Goal: Information Seeking & Learning: Learn about a topic

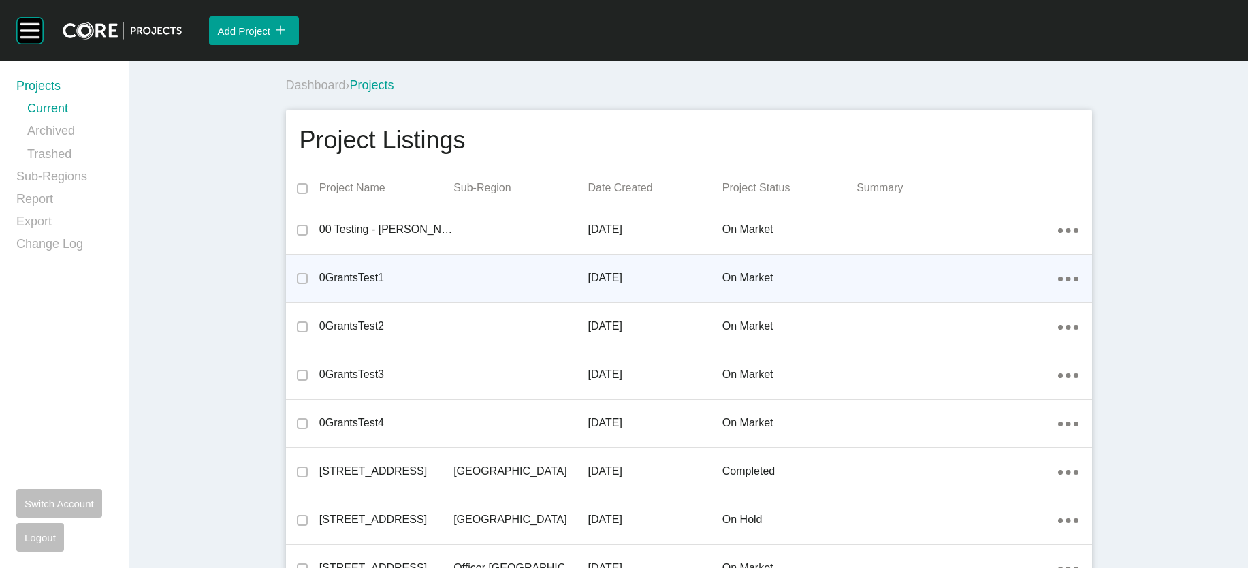
scroll to position [11747, 0]
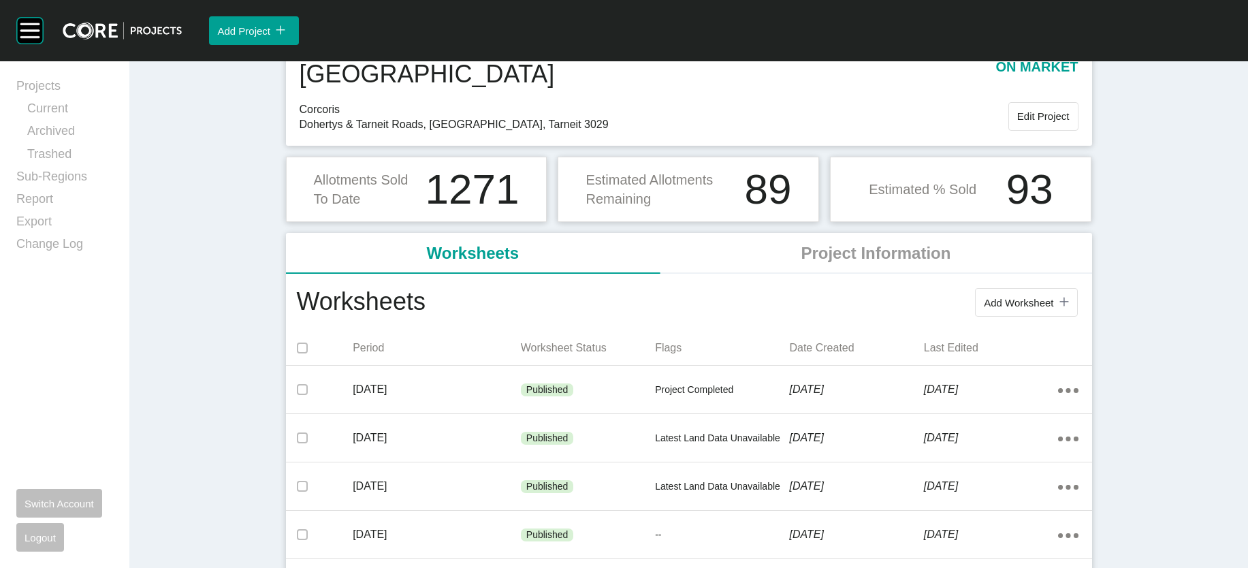
scroll to position [75, 0]
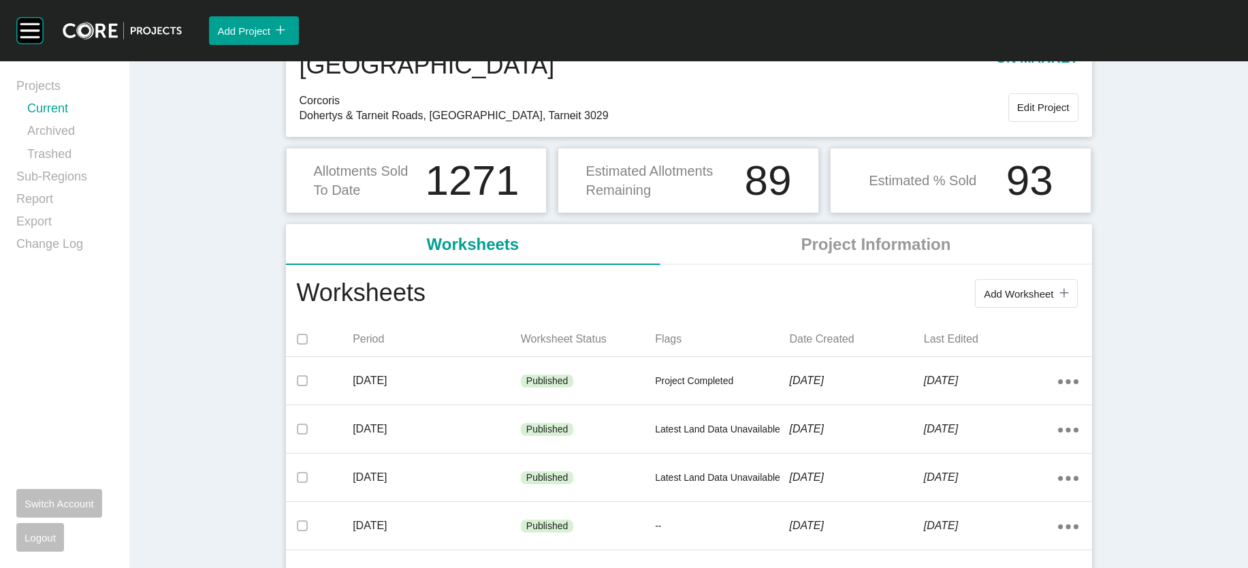
click at [86, 118] on link "Current" at bounding box center [70, 111] width 86 height 22
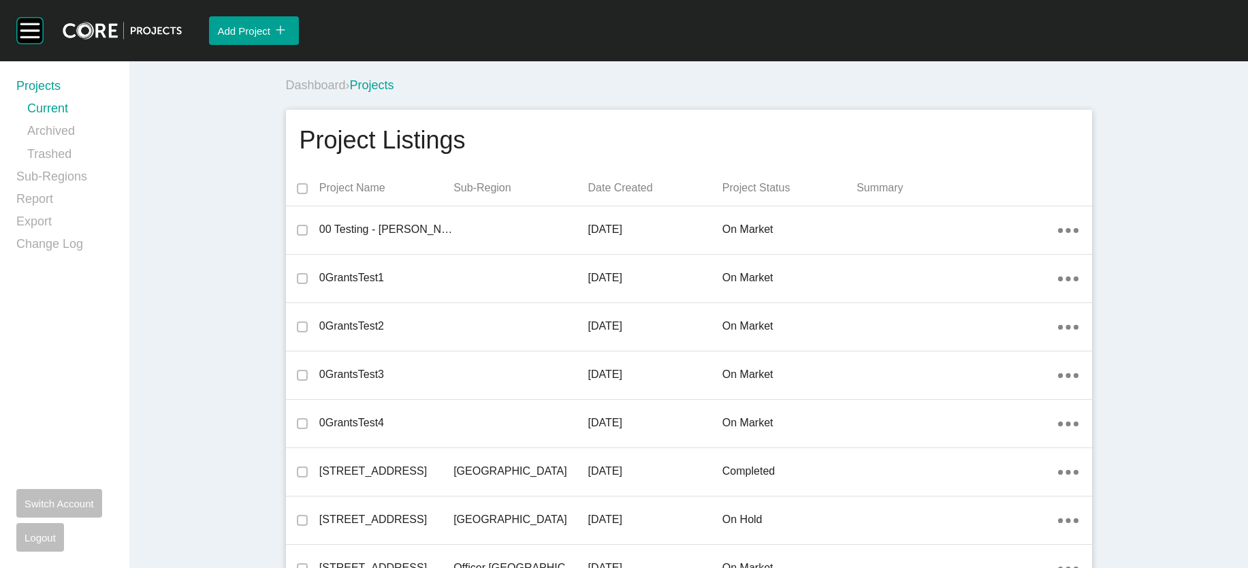
scroll to position [25719, 0]
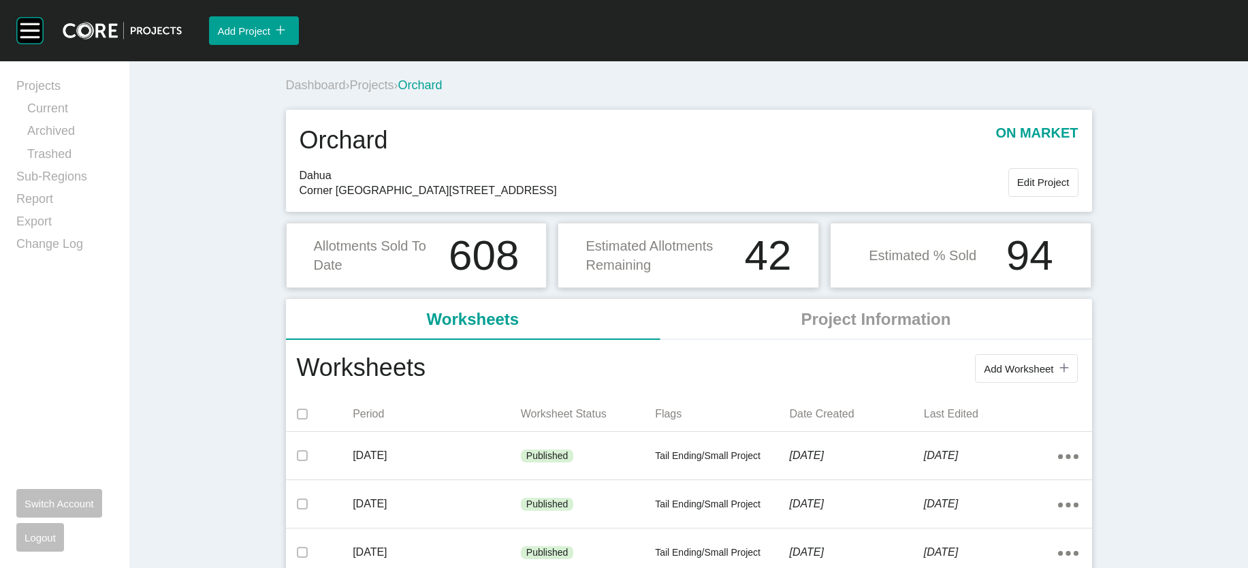
drag, startPoint x: 292, startPoint y: 103, endPoint x: 471, endPoint y: 51, distance: 186.4
click at [350, 92] on span "Projects" at bounding box center [372, 85] width 44 height 14
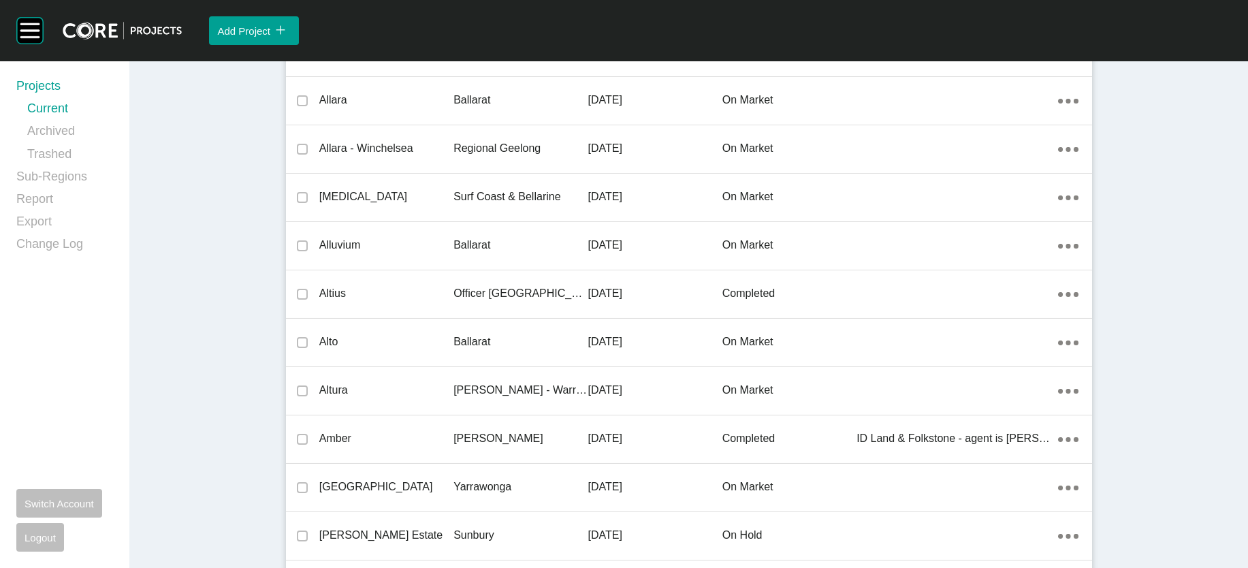
scroll to position [26562, 0]
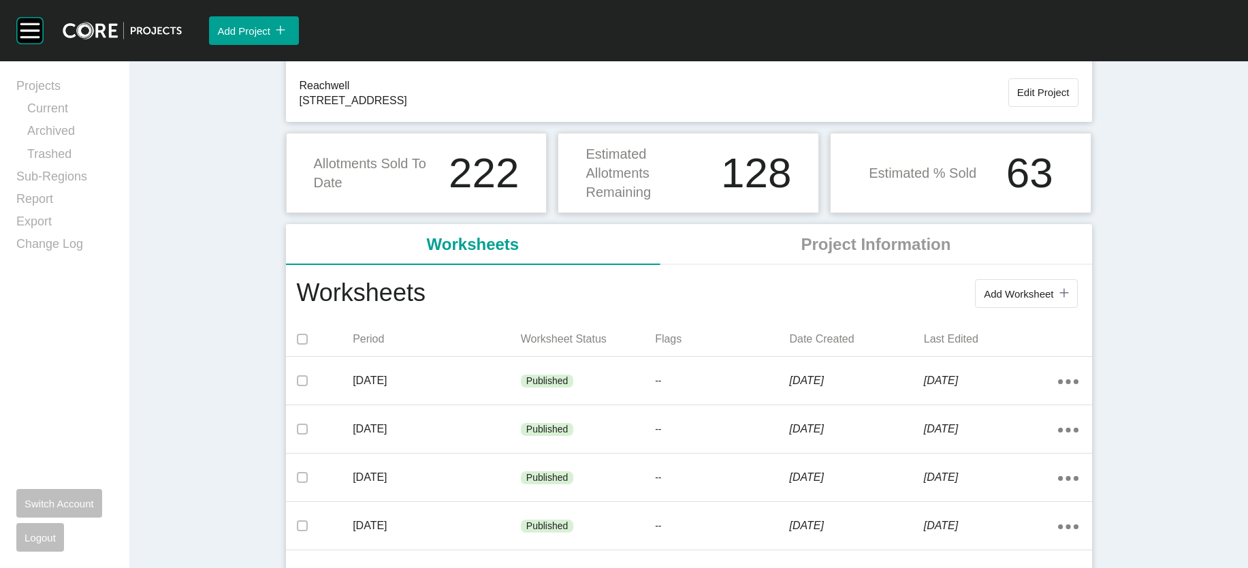
scroll to position [93, 0]
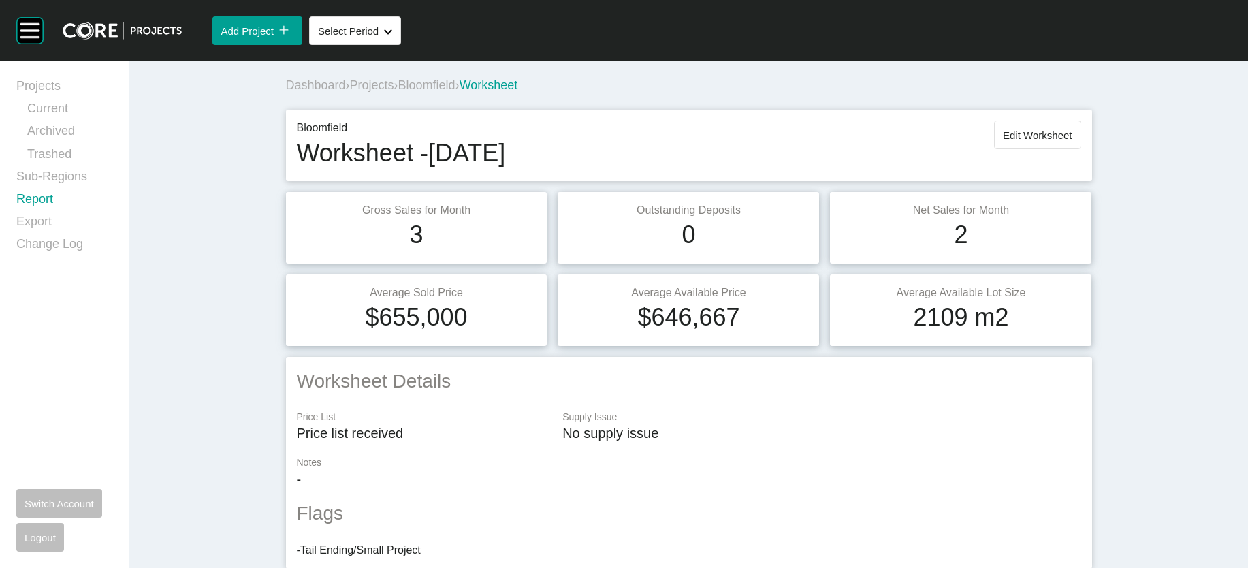
click at [44, 213] on link "Report" at bounding box center [64, 202] width 97 height 22
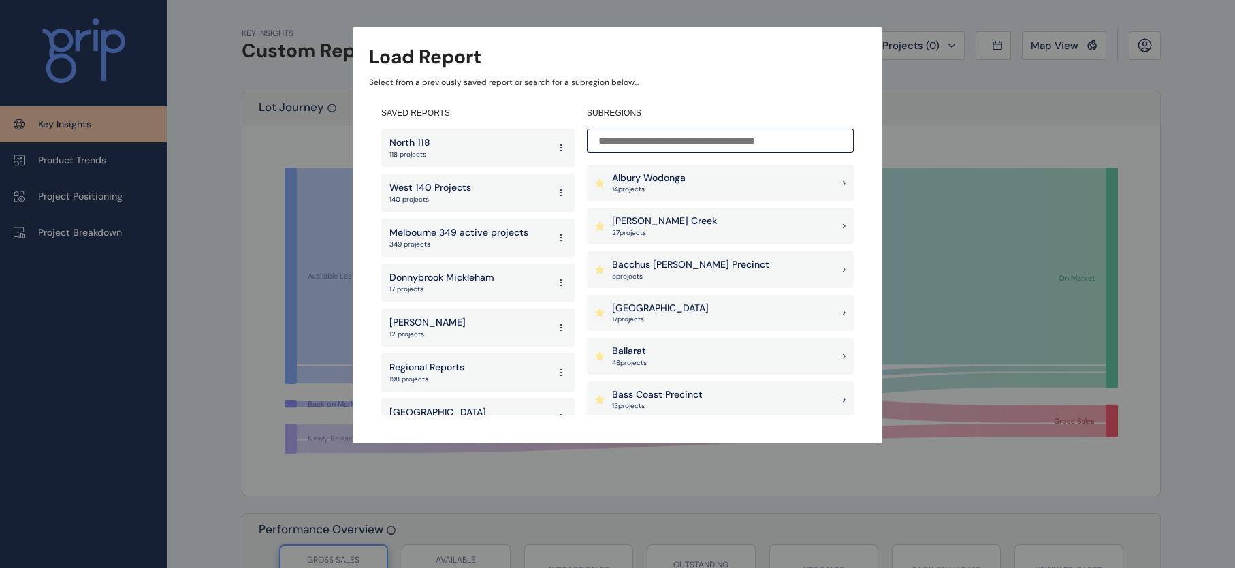
click at [417, 197] on p "140 projects" at bounding box center [431, 200] width 82 height 10
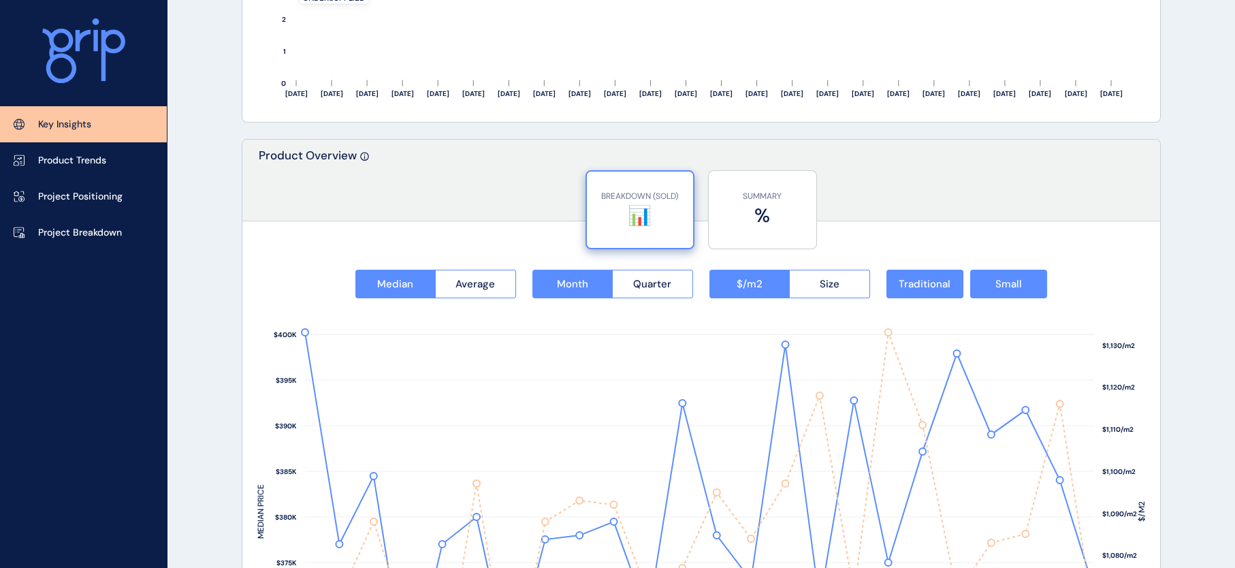
scroll to position [1556, 0]
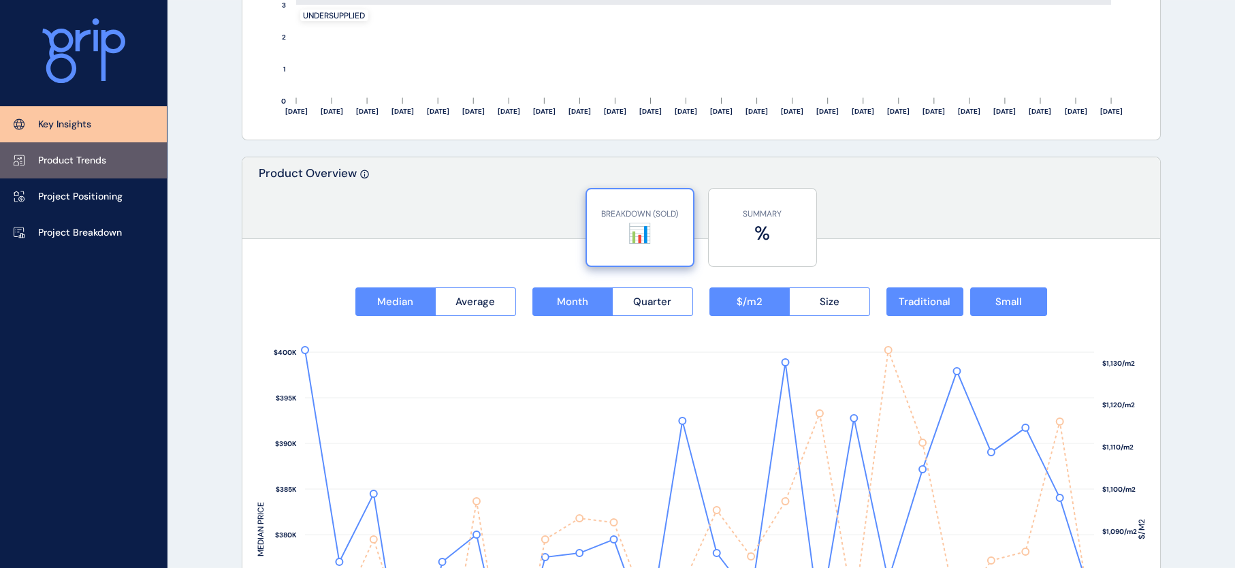
click at [106, 166] on p "Product Trends" at bounding box center [72, 161] width 68 height 14
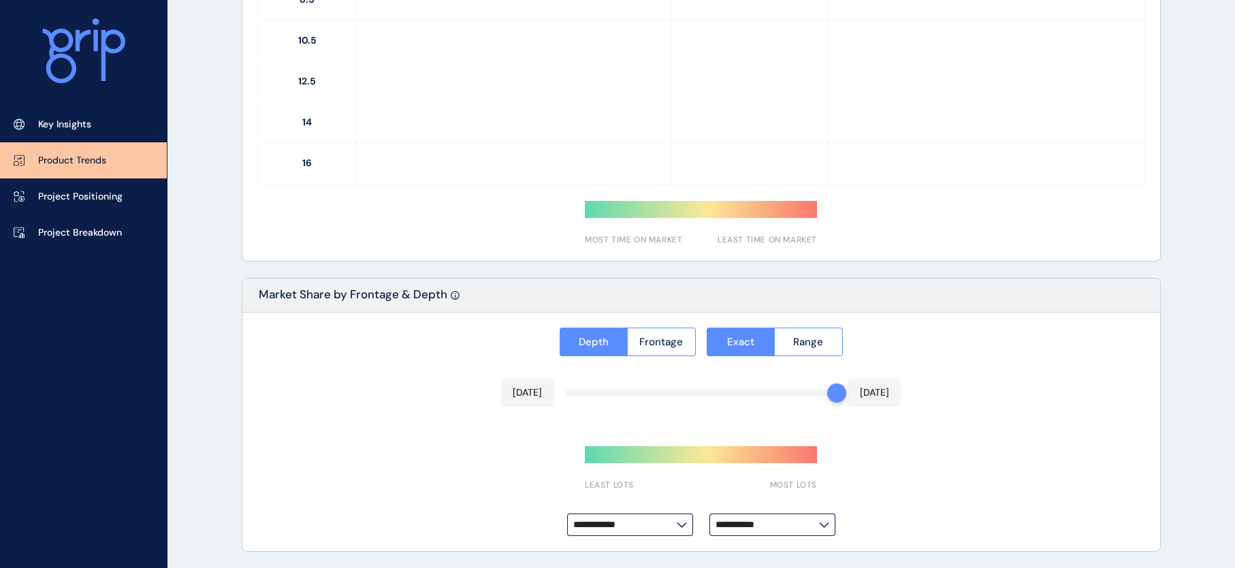
type input "**********"
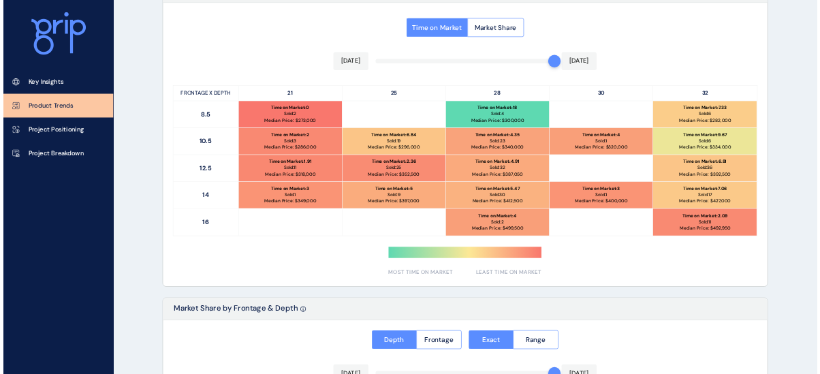
scroll to position [676, 0]
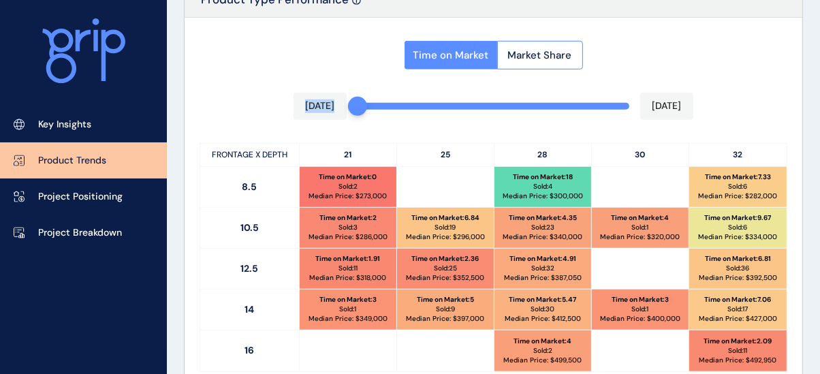
drag, startPoint x: 619, startPoint y: 120, endPoint x: 216, endPoint y: 116, distance: 403.1
click at [217, 129] on div "Time on Market Market Share Aug 2024 Jul 2025 FRONTAGE X DEPTH 21 25 28 30 32 8…" at bounding box center [494, 233] width 618 height 430
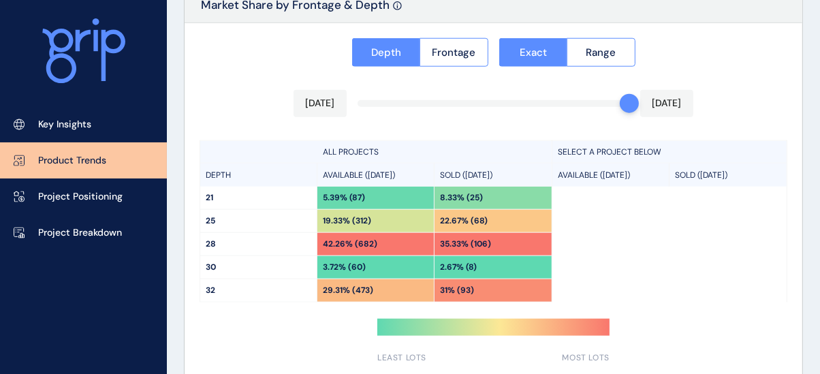
scroll to position [1177, 0]
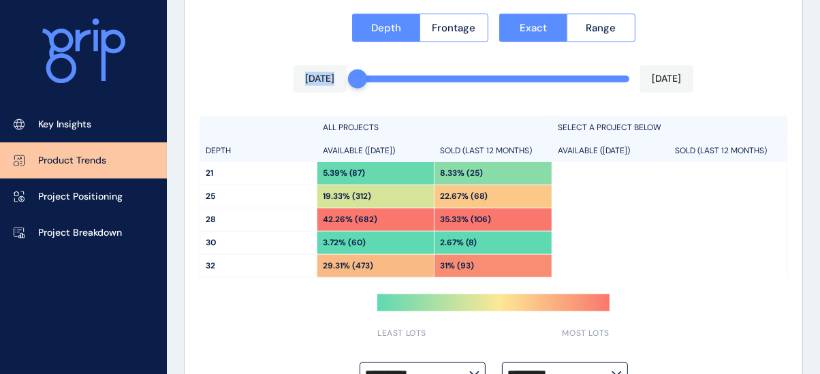
drag, startPoint x: 622, startPoint y: 100, endPoint x: 313, endPoint y: 107, distance: 308.6
click at [313, 107] on div "**********" at bounding box center [494, 200] width 618 height 402
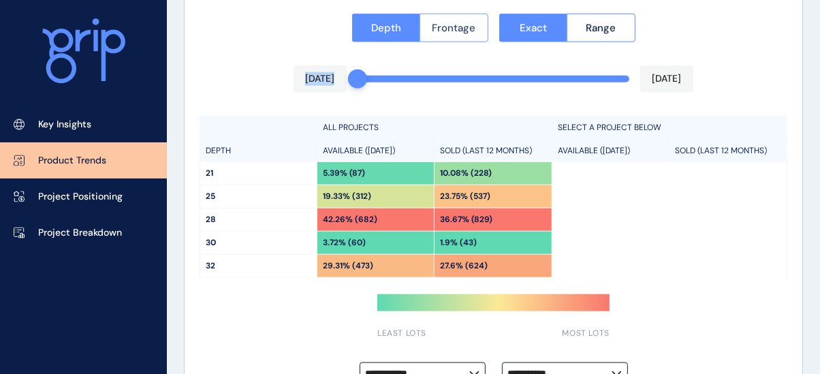
click at [459, 35] on span "Frontage" at bounding box center [454, 28] width 44 height 14
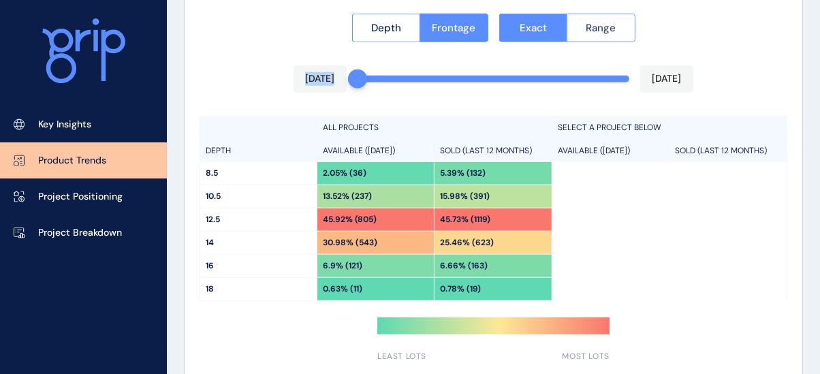
click at [576, 39] on button "Range" at bounding box center [601, 28] width 69 height 29
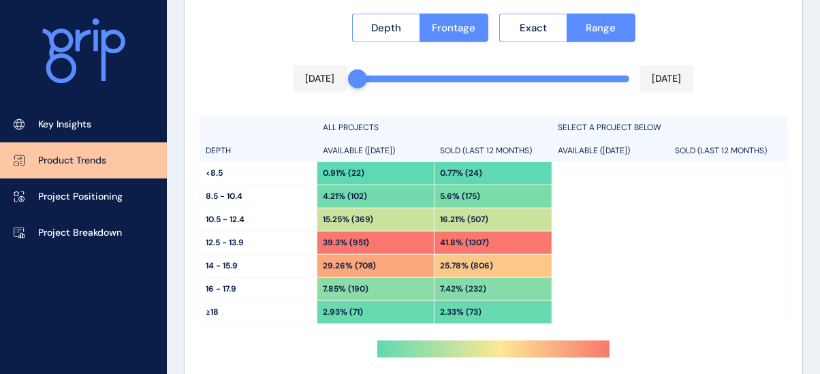
click at [196, 164] on div "**********" at bounding box center [494, 223] width 618 height 448
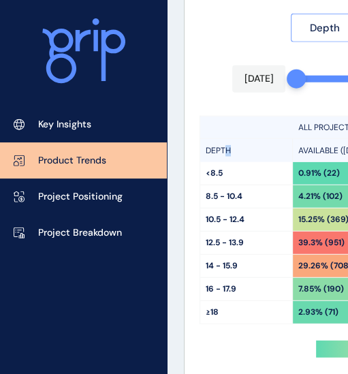
drag, startPoint x: 261, startPoint y: 153, endPoint x: 228, endPoint y: 159, distance: 33.9
click at [228, 159] on div "DEPTH" at bounding box center [246, 150] width 93 height 23
click at [321, 35] on span "Depth" at bounding box center [325, 28] width 30 height 14
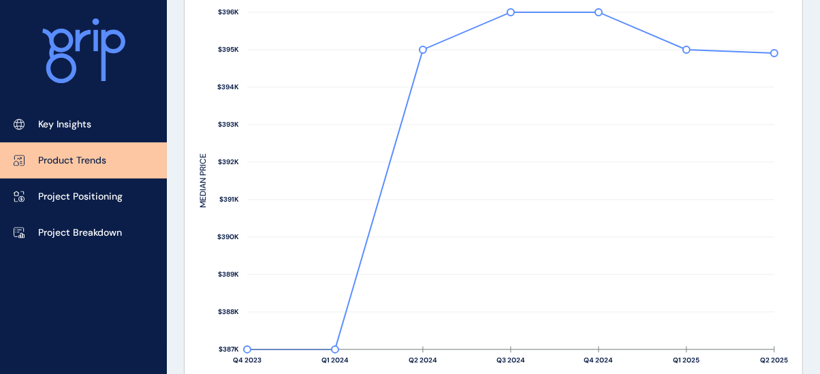
scroll to position [0, 0]
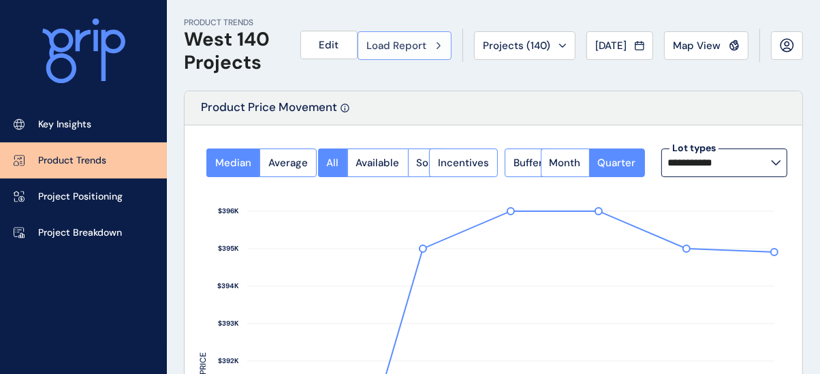
click at [416, 45] on span "Load Report" at bounding box center [396, 46] width 60 height 14
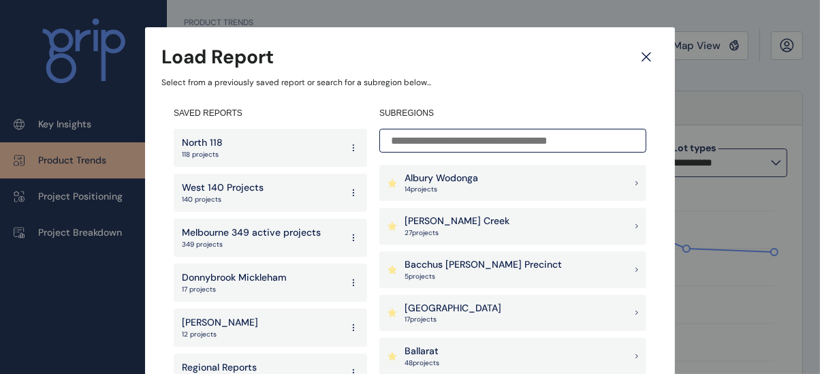
click at [430, 144] on input at bounding box center [512, 141] width 267 height 24
click at [502, 316] on div "Ballan Road Precinct 17 project s" at bounding box center [512, 313] width 267 height 37
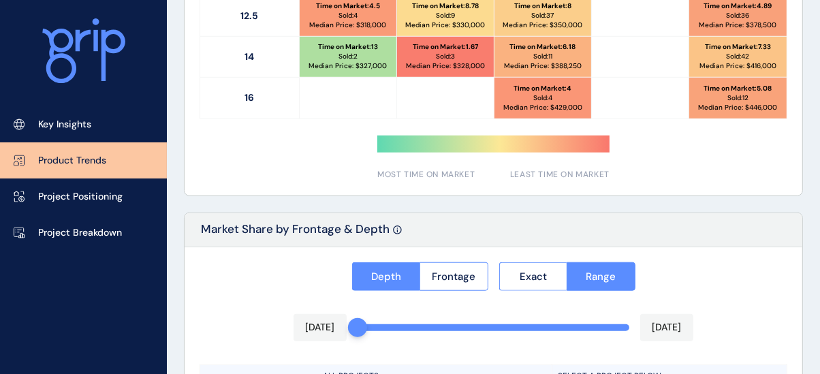
scroll to position [947, 0]
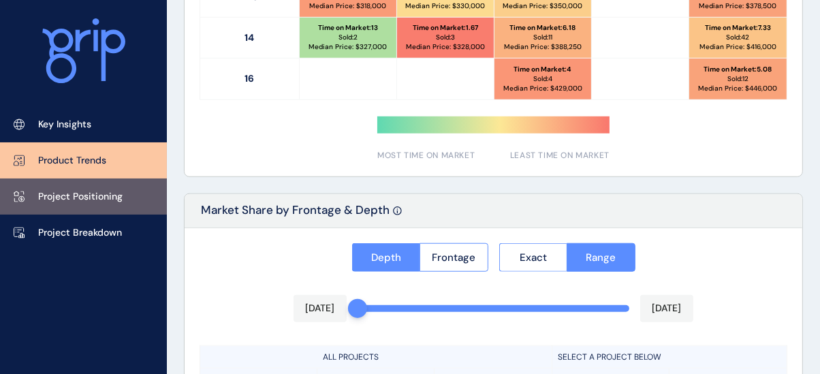
click at [88, 202] on p "Project Positioning" at bounding box center [80, 197] width 84 height 14
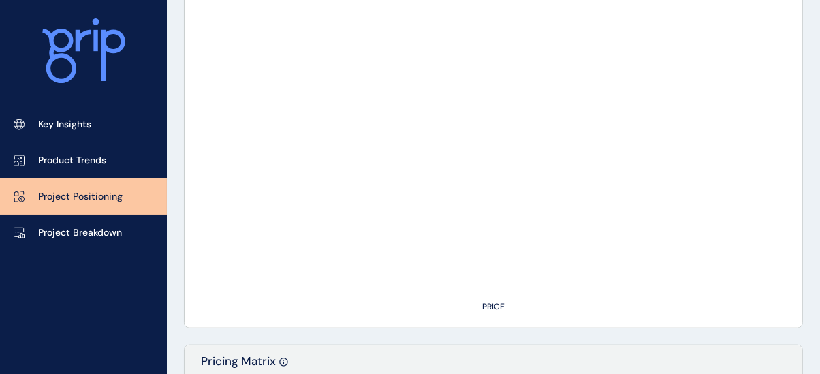
type input "**********"
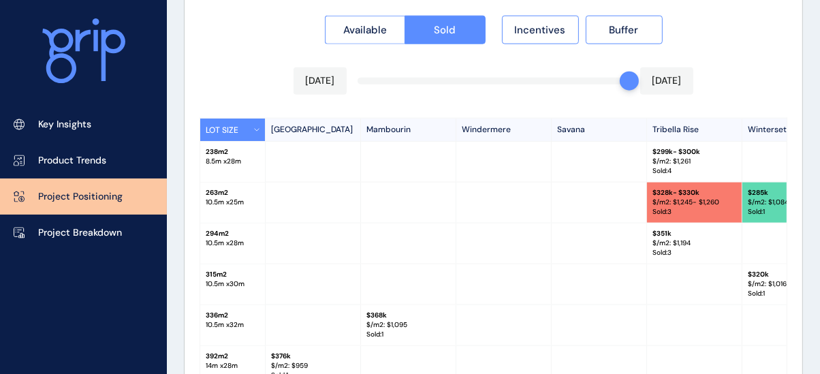
scroll to position [1308, 0]
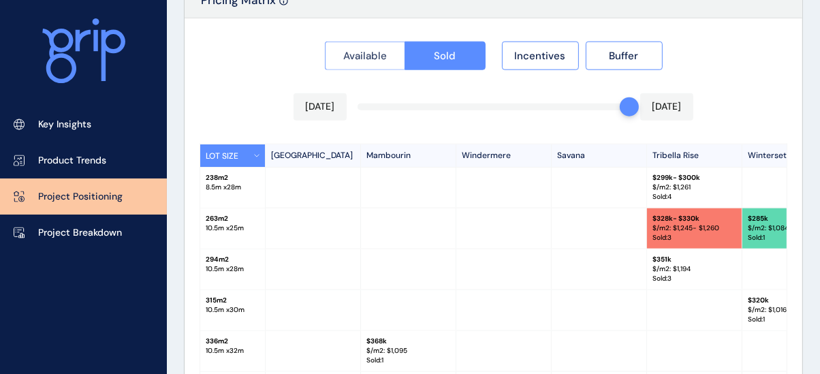
click at [344, 70] on button "Available" at bounding box center [365, 56] width 80 height 29
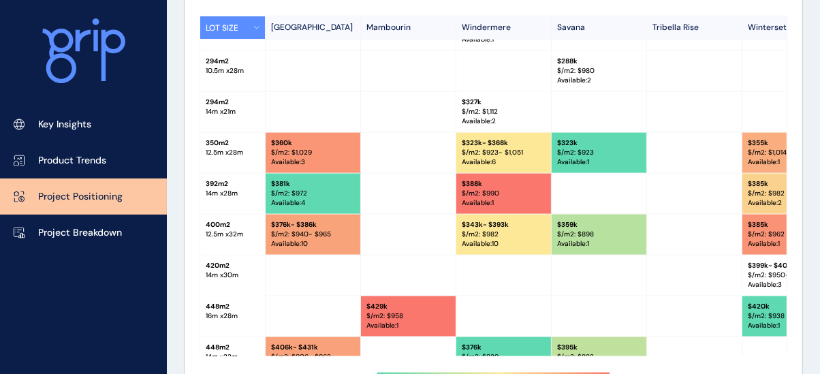
scroll to position [0, 0]
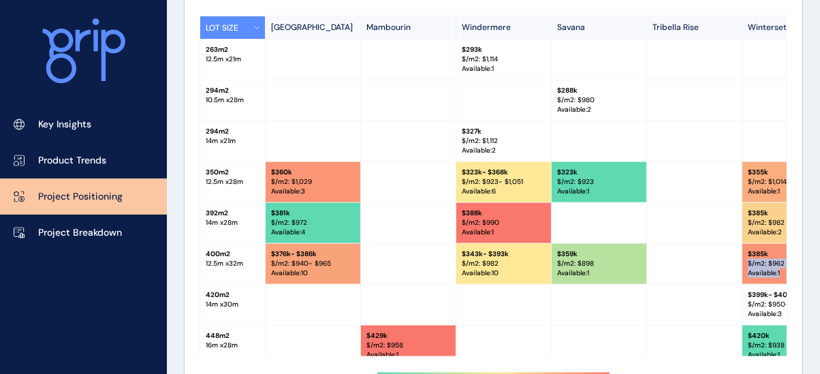
drag, startPoint x: 788, startPoint y: 259, endPoint x: 788, endPoint y: 283, distance: 24.5
click at [788, 283] on div "Available Sold Incentives Buffer Jul 2025 Jul 2025 LOT SIZE Manor Lakes Mambour…" at bounding box center [494, 161] width 618 height 542
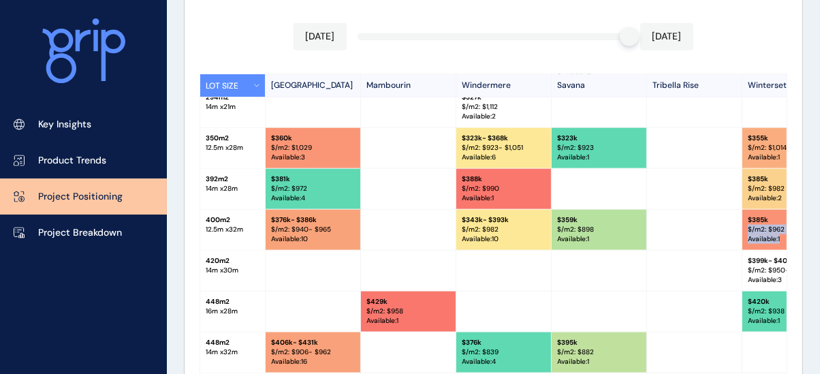
scroll to position [1348, 0]
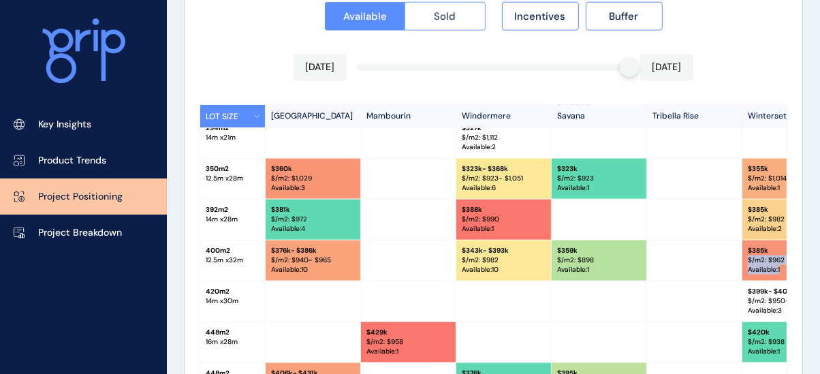
click at [443, 31] on button "Sold" at bounding box center [444, 16] width 81 height 29
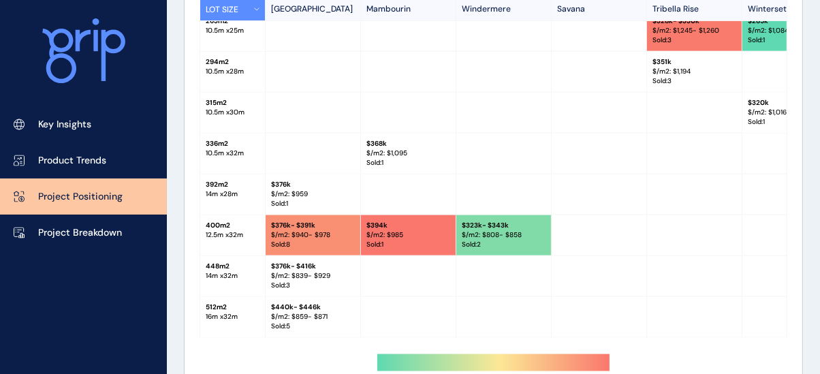
scroll to position [1493, 0]
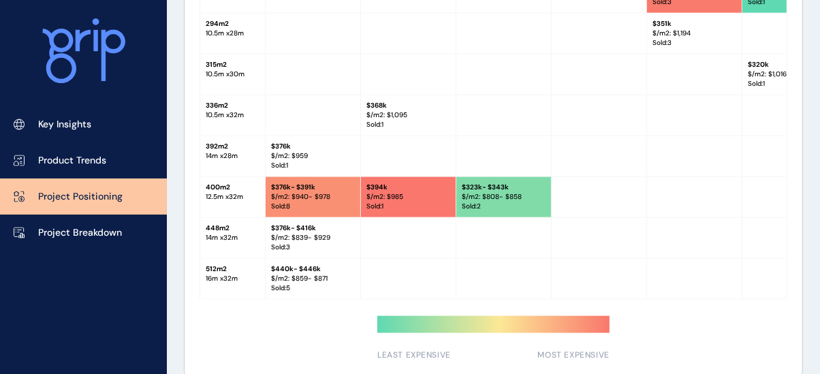
drag, startPoint x: 787, startPoint y: 274, endPoint x: 787, endPoint y: 289, distance: 15.7
click at [787, 289] on div "LOT SIZE Manor Lakes Mambourin Windermere Savana Tribella Rise Winterset Lodge …" at bounding box center [494, 129] width 588 height 340
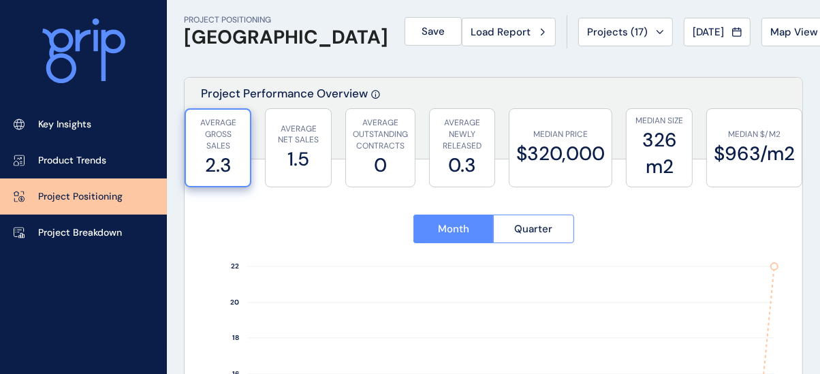
scroll to position [0, 0]
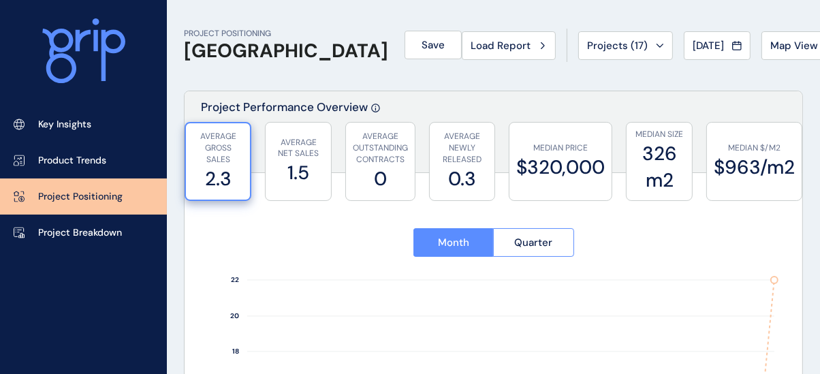
click at [471, 52] on span "Load Report" at bounding box center [501, 46] width 60 height 14
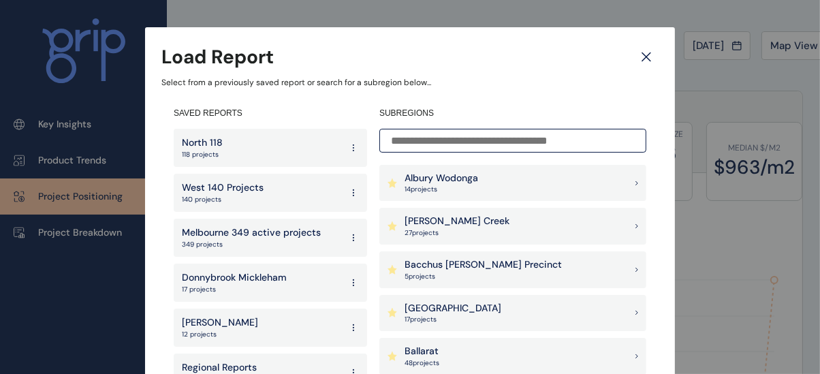
click at [428, 140] on input at bounding box center [512, 141] width 267 height 24
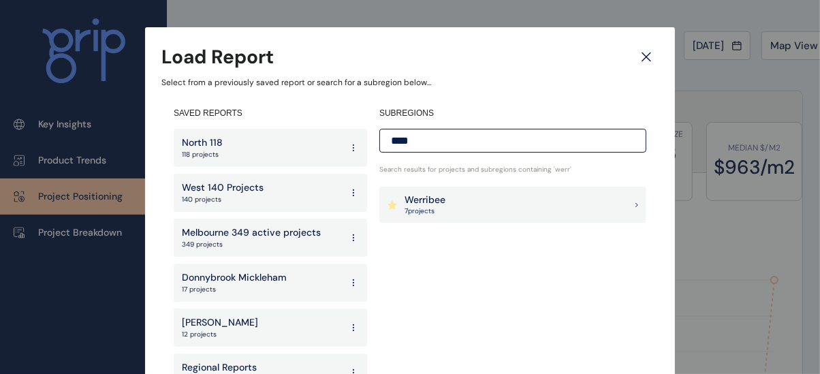
type input "****"
click at [441, 202] on p "Werribee" at bounding box center [424, 200] width 41 height 14
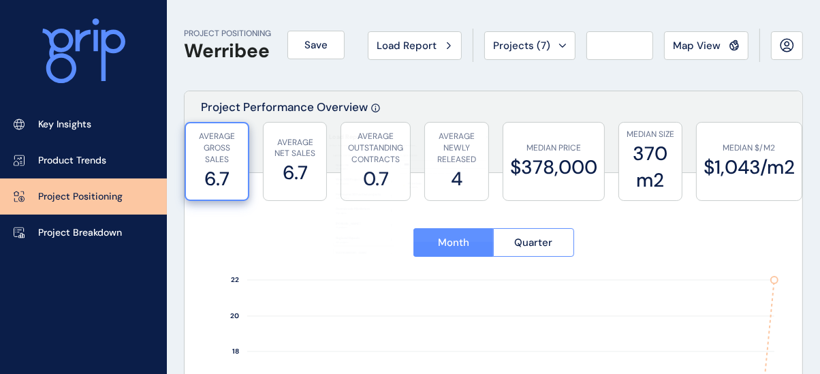
type input "*********"
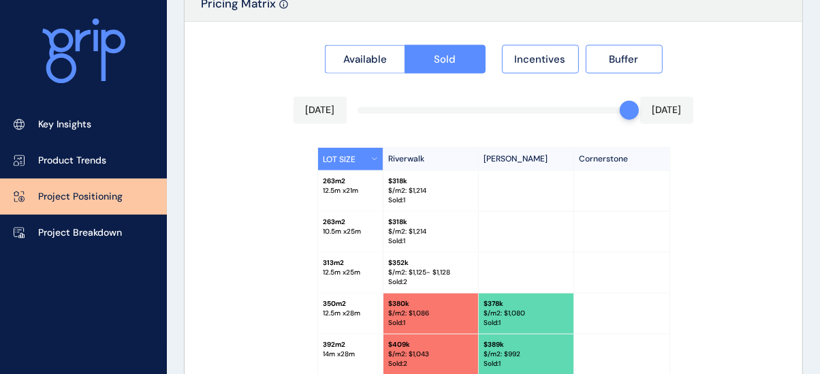
scroll to position [1301, 0]
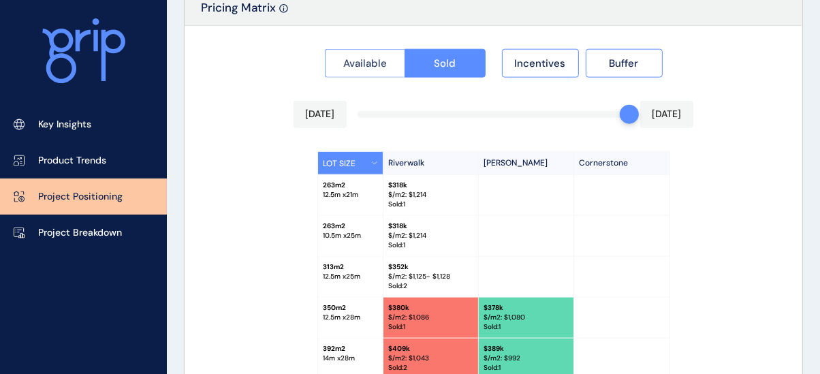
click at [368, 70] on span "Available" at bounding box center [365, 64] width 44 height 14
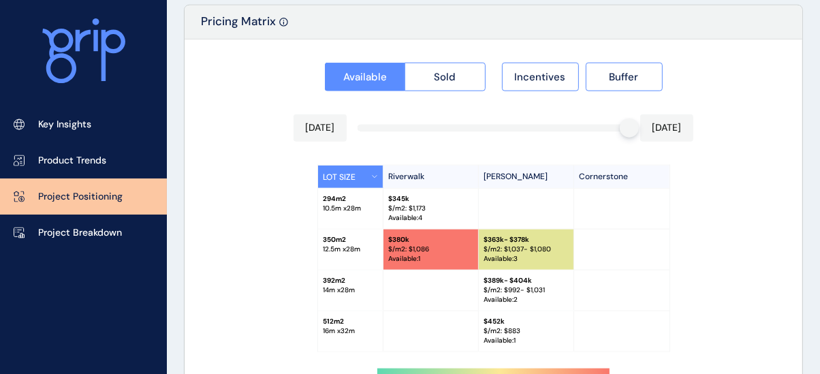
scroll to position [1259, 0]
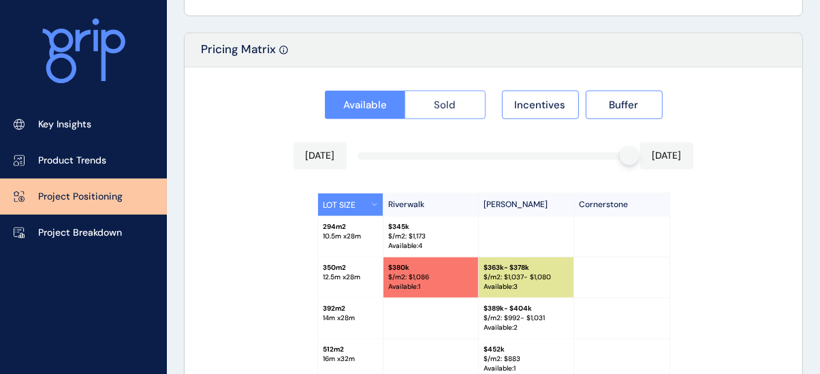
click at [454, 109] on span "Sold" at bounding box center [445, 105] width 22 height 14
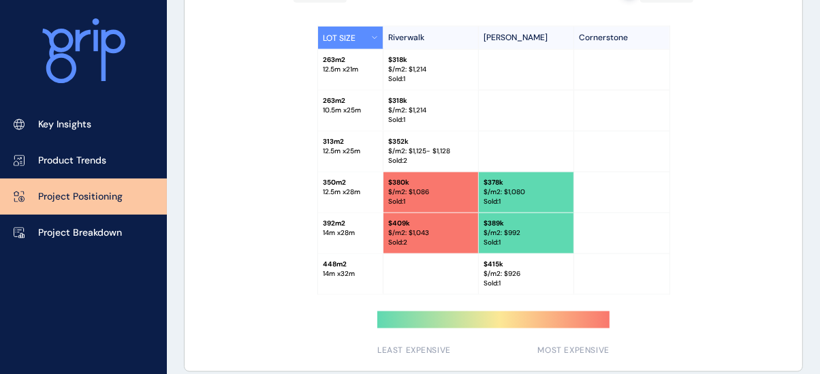
scroll to position [1442, 0]
